Goal: Task Accomplishment & Management: Complete application form

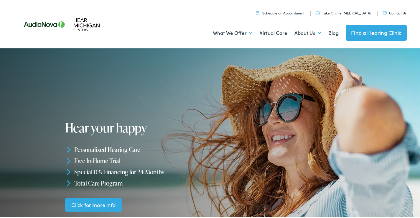
click at [383, 9] on link "Contact Us" at bounding box center [395, 11] width 24 height 5
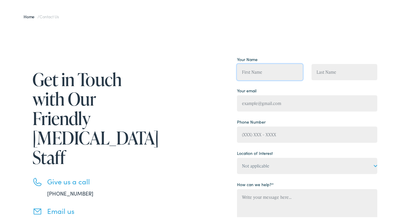
click at [266, 68] on input "Contact form" at bounding box center [270, 71] width 66 height 16
type input "[PERSON_NAME]"
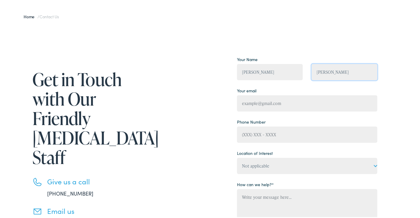
type input "[PERSON_NAME][EMAIL_ADDRESS][DOMAIN_NAME]"
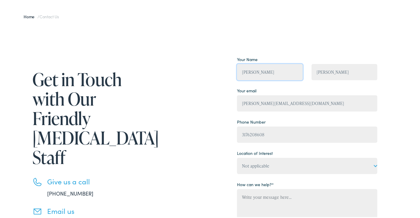
type input "[PHONE_NUMBER]"
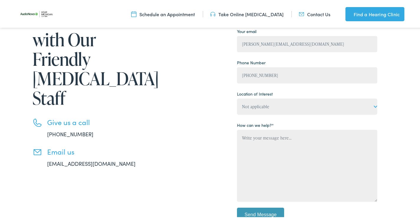
scroll to position [147, 0]
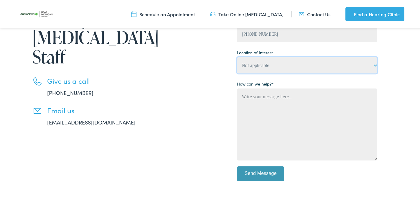
click at [280, 65] on select "Not applicable Hear [US_STATE] Centers, [GEOGRAPHIC_DATA] Hear [US_STATE] Cente…" at bounding box center [307, 64] width 140 height 16
click at [280, 66] on select "Not applicable Hear Michigan Centers, Allegan Hear Michigan Centers, Charlevoix…" at bounding box center [307, 64] width 140 height 16
select select "Hear Michigan Centers, Livonia"
click at [237, 56] on select "Not applicable Hear Michigan Centers, Allegan Hear Michigan Centers, Charlevoix…" at bounding box center [307, 64] width 140 height 16
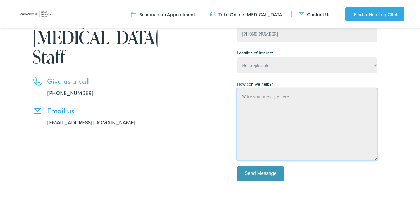
click at [285, 112] on textarea "Contact form" at bounding box center [307, 123] width 140 height 72
click at [270, 104] on textarea "Contact form" at bounding box center [307, 123] width 140 height 72
paste textarea "I am local and would love an opportunity to provide you with a professional cle…"
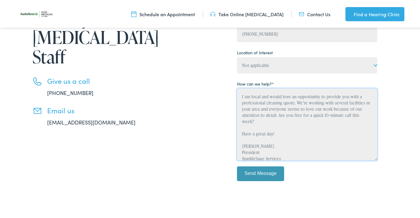
scroll to position [20, 0]
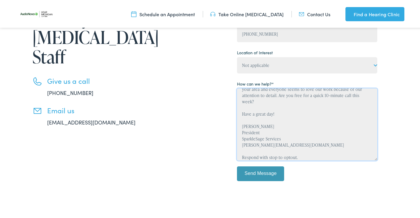
type textarea "I am local and would love an opportunity to provide you with a professional cle…"
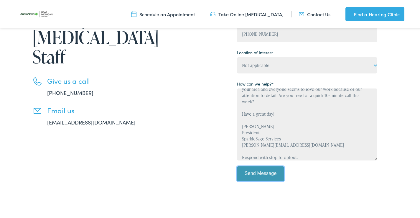
click at [265, 167] on input "Send Message" at bounding box center [260, 172] width 47 height 15
